Goal: Transaction & Acquisition: Purchase product/service

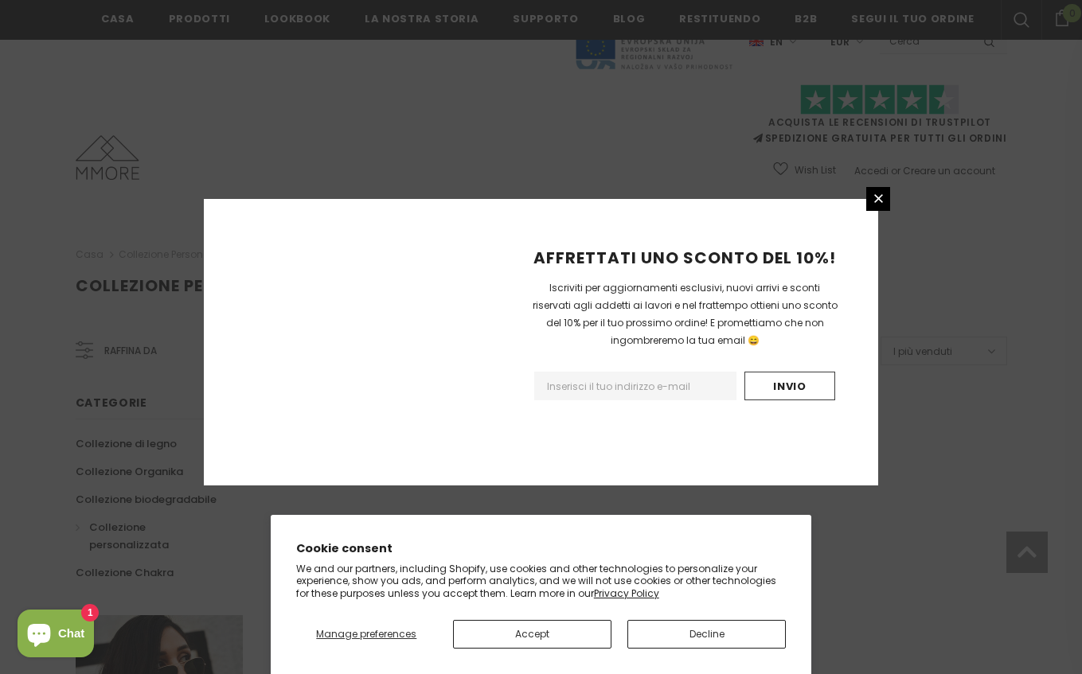
scroll to position [958, 0]
